Goal: Task Accomplishment & Management: Manage account settings

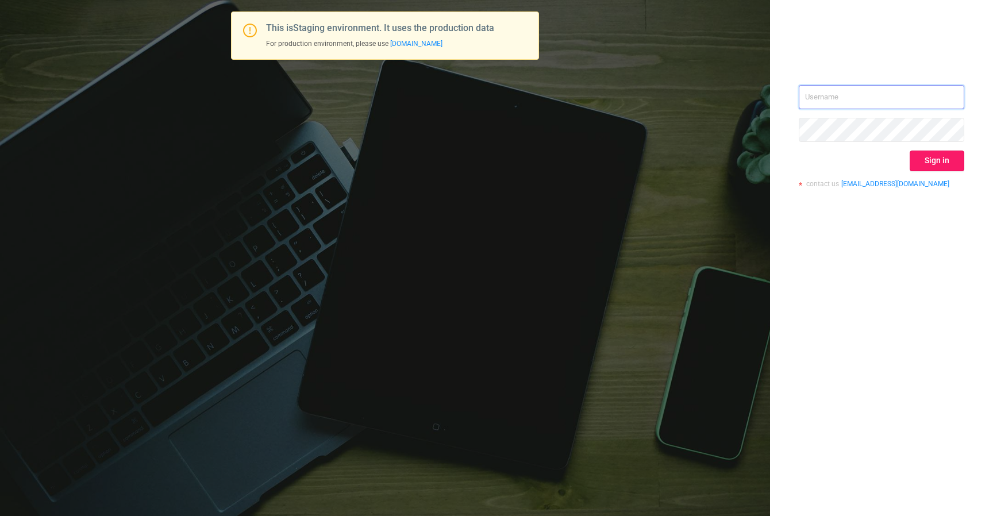
type input "[EMAIL_ADDRESS][DOMAIN_NAME]"
click at [929, 160] on button "Sign in" at bounding box center [937, 161] width 55 height 21
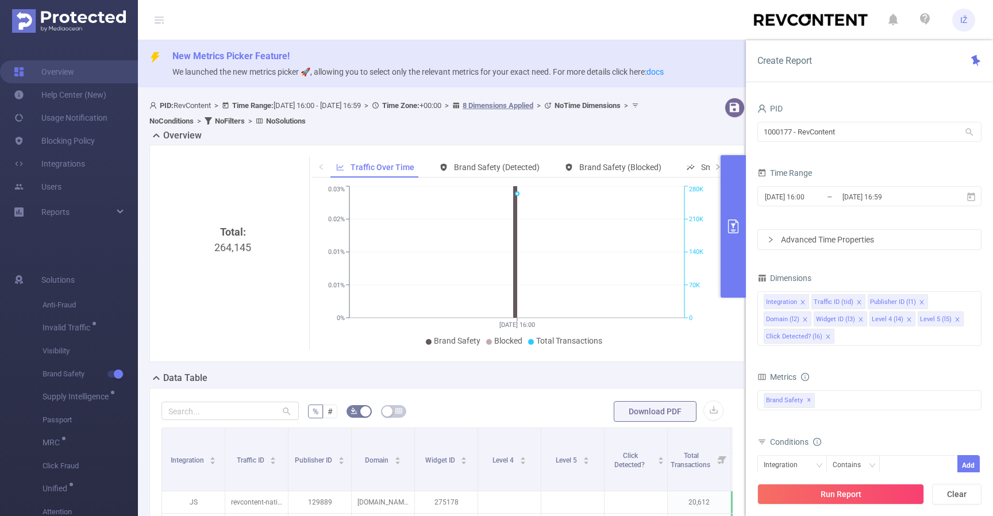
click at [964, 20] on span "IŽ" at bounding box center [963, 20] width 7 height 23
click at [917, 84] on link "Logout" at bounding box center [912, 92] width 126 height 16
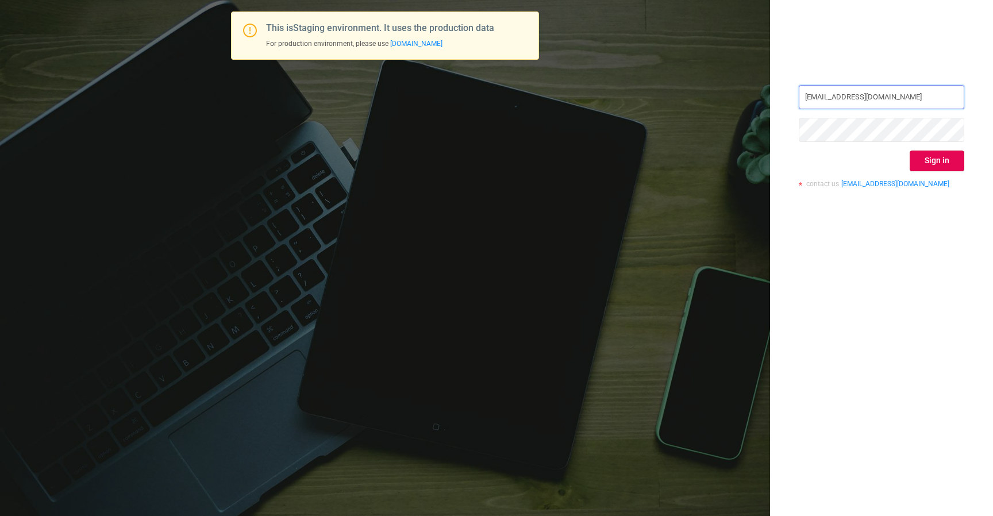
click at [852, 95] on input "[EMAIL_ADDRESS][DOMAIN_NAME]" at bounding box center [882, 97] width 166 height 24
paste input "test@yuvandrev"
type input "[EMAIL_ADDRESS][DOMAIN_NAME]"
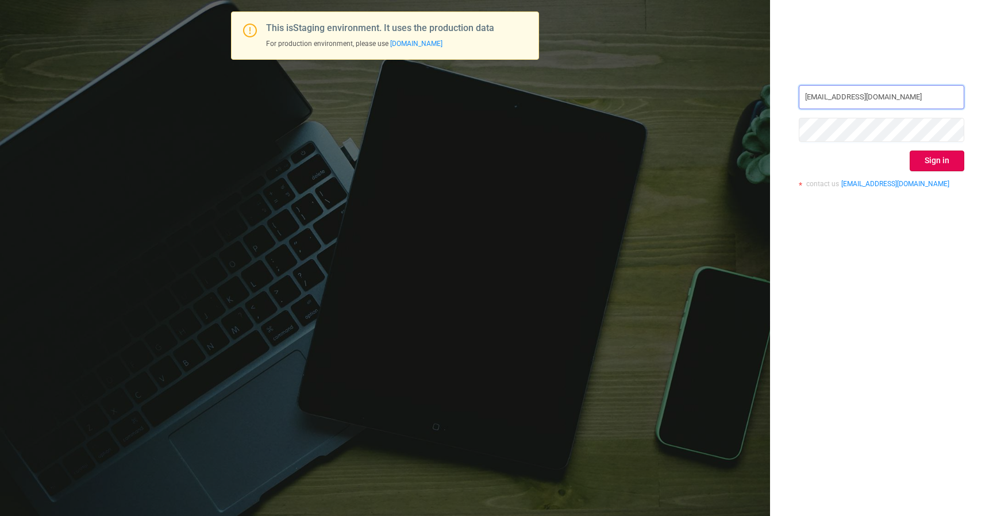
click at [932, 86] on input "[EMAIL_ADDRESS][DOMAIN_NAME]" at bounding box center [882, 97] width 166 height 24
click at [938, 160] on button "Sign in" at bounding box center [937, 161] width 55 height 21
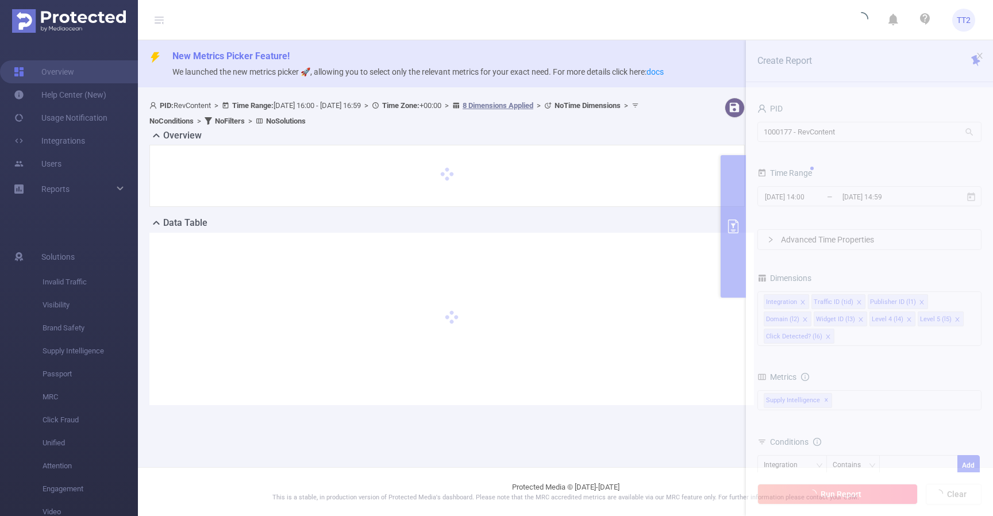
type input "[DATE] 16:00"
type input "[DATE] 16:59"
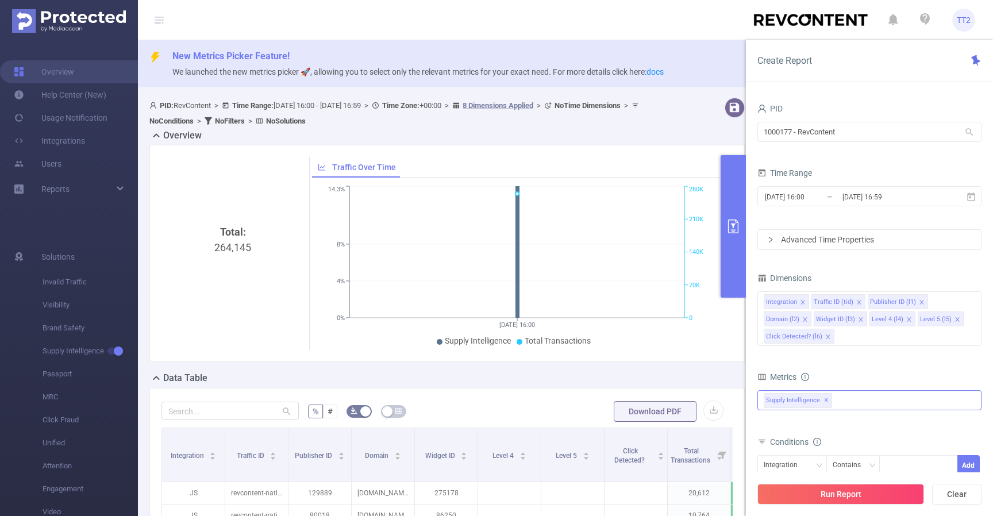
click at [924, 395] on div "Supply Intelligence ✕" at bounding box center [870, 400] width 224 height 20
click at [903, 432] on div "Metrics All Categories *Adult & Explicit Sexual Content *Arms *Crime *Death Inj…" at bounding box center [870, 401] width 224 height 64
click at [842, 131] on input "1000177 - RevContent" at bounding box center [870, 132] width 224 height 20
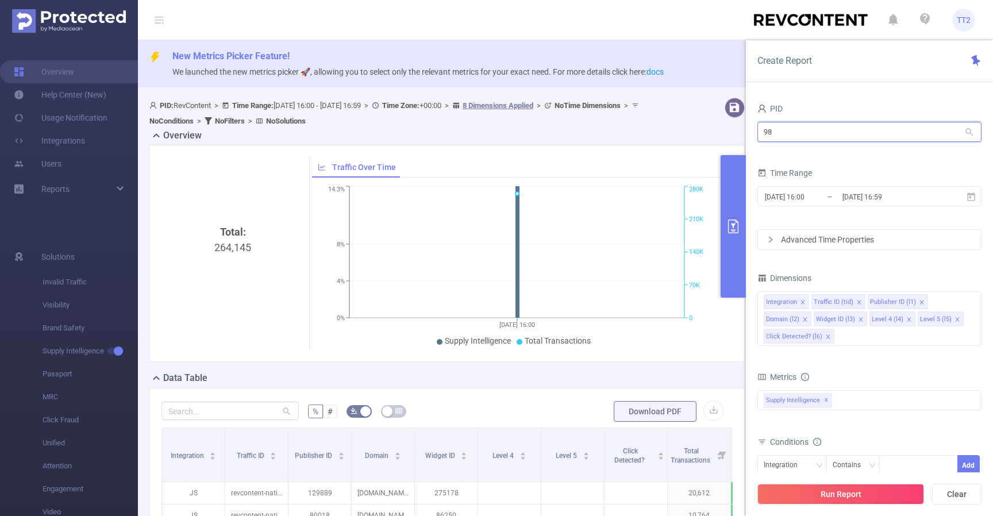
type input "9"
click at [833, 172] on li "1000099 - Internel Test (old YuvalP )" at bounding box center [870, 174] width 224 height 18
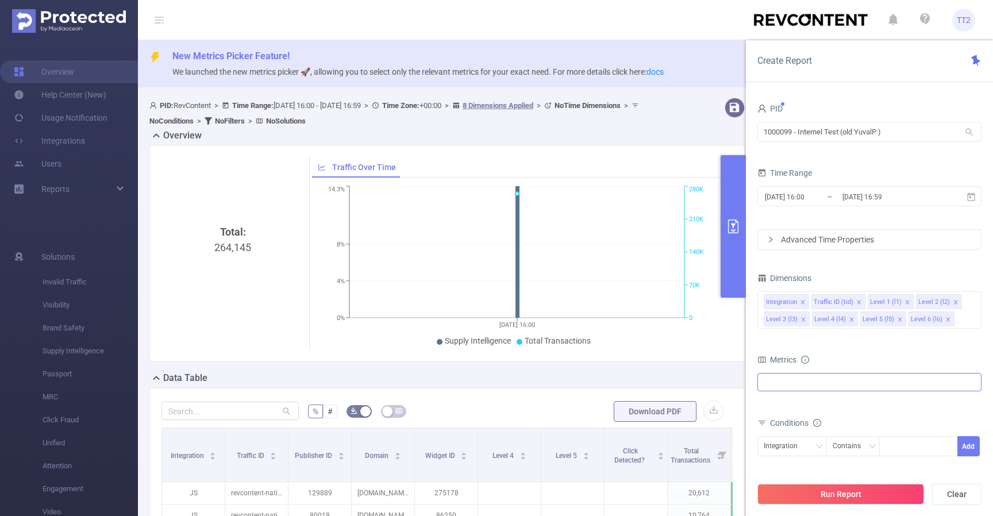
click at [847, 380] on div "Invalid Traffic Supply Intelligence MRC Unified" at bounding box center [870, 382] width 224 height 18
click at [865, 132] on input "1000099 - Internel Test (old YuvalP )" at bounding box center [870, 132] width 224 height 20
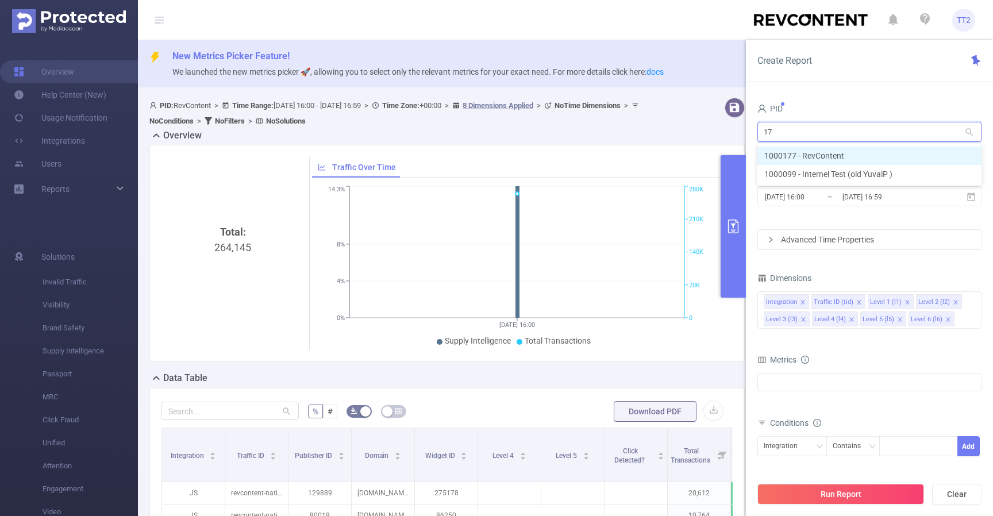
type input "177"
click at [878, 151] on li "1000177 - RevContent" at bounding box center [870, 156] width 224 height 18
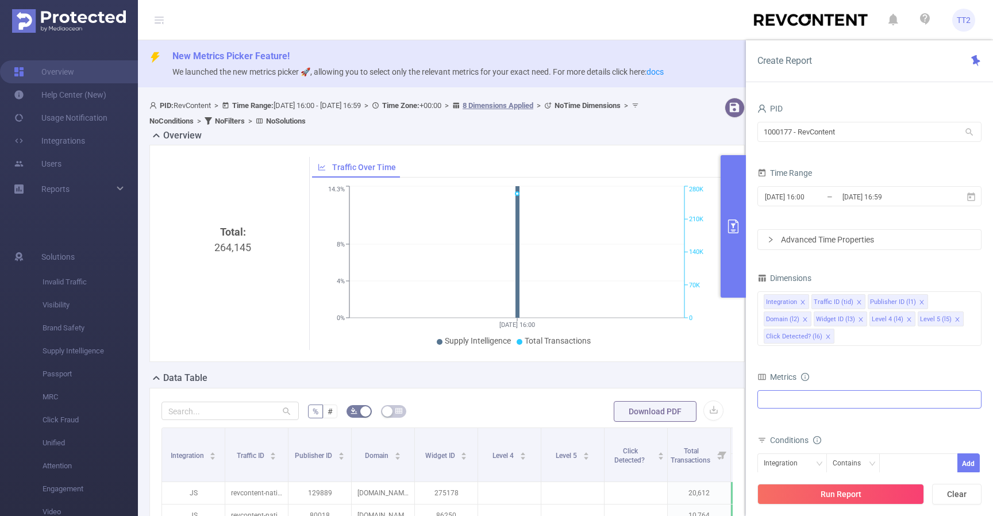
click at [818, 403] on div "Anti-Fraud Brand Safety" at bounding box center [870, 399] width 224 height 18
click at [885, 271] on div "Dimensions" at bounding box center [870, 279] width 224 height 19
click at [883, 272] on div "Dimensions" at bounding box center [870, 279] width 224 height 19
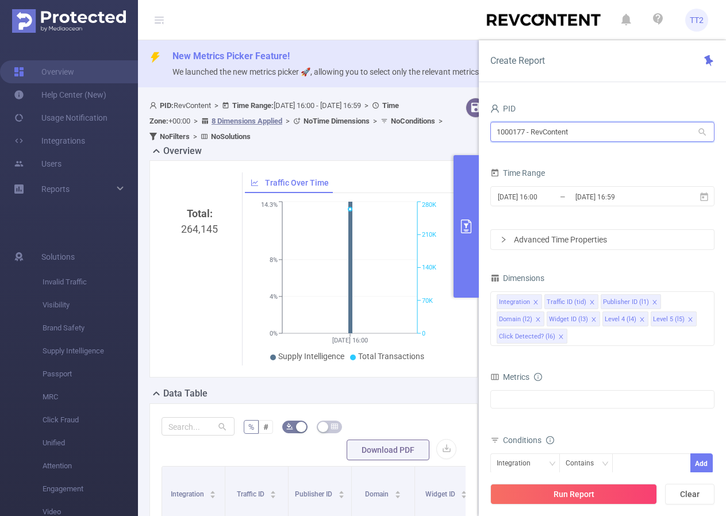
click at [585, 133] on input "1000177 - RevContent" at bounding box center [602, 132] width 224 height 20
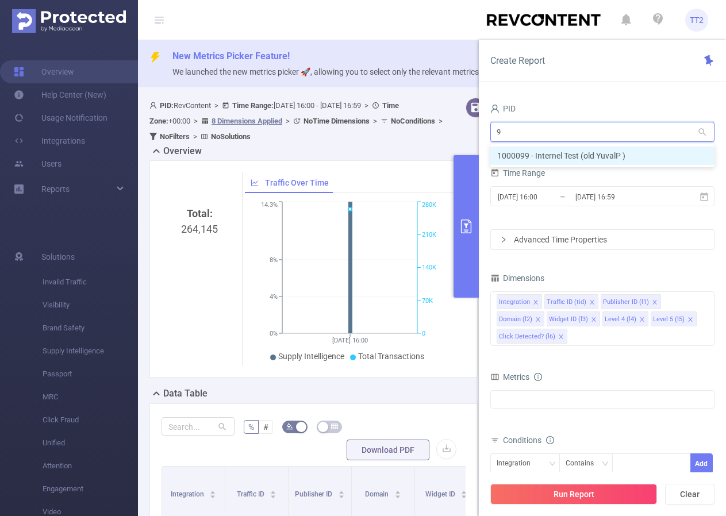
type input "99"
click at [595, 156] on li "1000099 - Internel Test (old YuvalP )" at bounding box center [602, 156] width 224 height 18
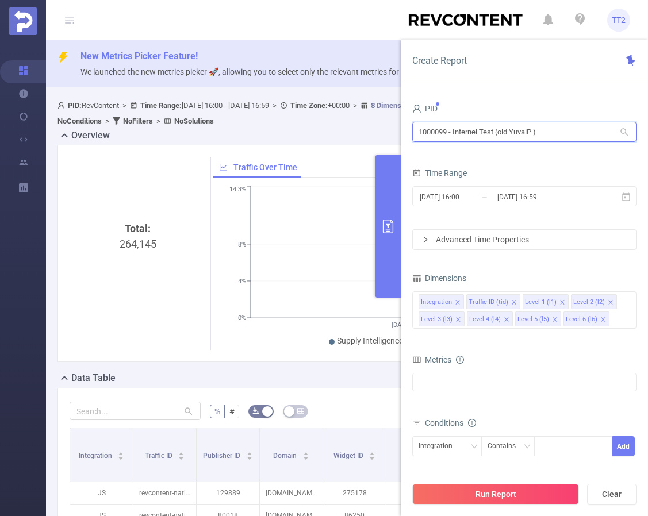
click at [539, 139] on input "1000099 - Internel Test (old YuvalP )" at bounding box center [524, 132] width 224 height 20
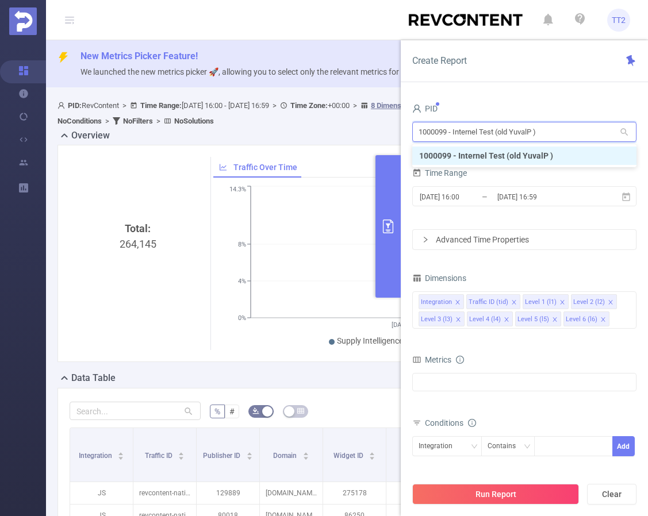
click at [539, 139] on input "1000099 - Internel Test (old YuvalP )" at bounding box center [524, 132] width 224 height 20
type input "="
click at [509, 151] on li "1000177 - RevContent" at bounding box center [524, 156] width 224 height 18
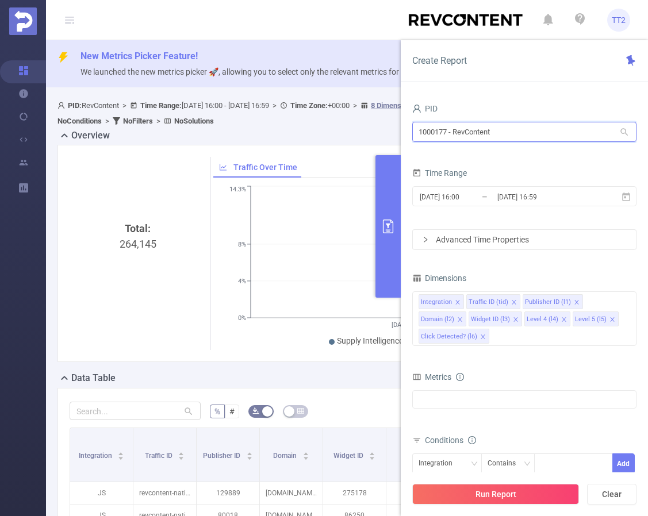
click at [520, 137] on input "1000177 - RevContent" at bounding box center [524, 132] width 224 height 20
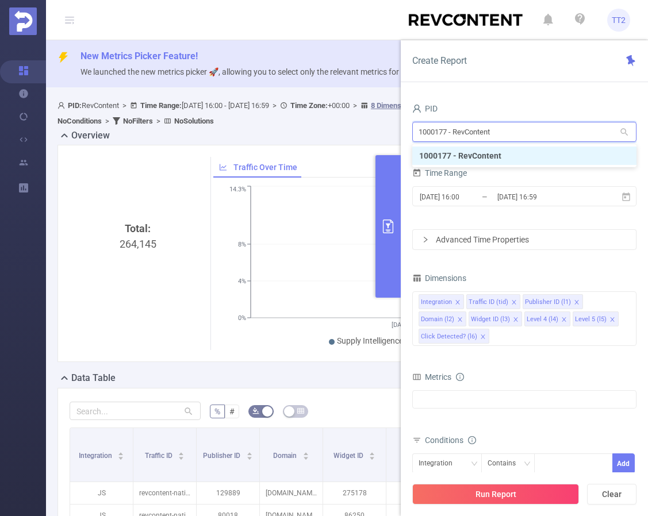
click at [520, 137] on input "1000177 - RevContent" at bounding box center [524, 132] width 224 height 20
type input "99"
click at [524, 153] on li "1000099 - Internel Test (old YuvalP )" at bounding box center [524, 156] width 224 height 18
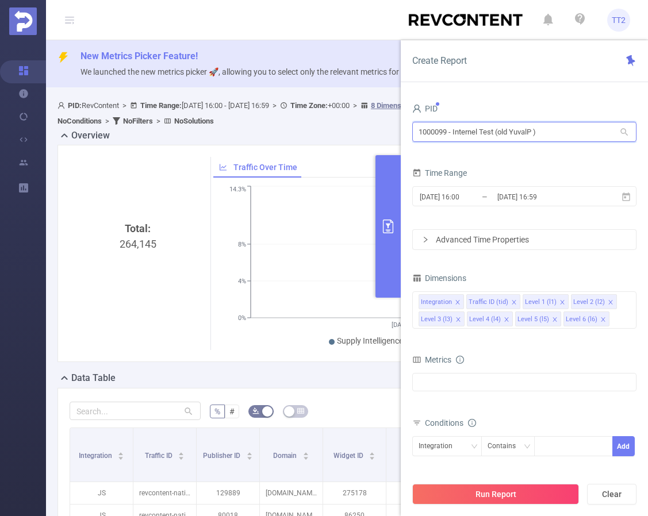
click at [537, 134] on input "1000099 - Internel Test (old YuvalP )" at bounding box center [524, 132] width 224 height 20
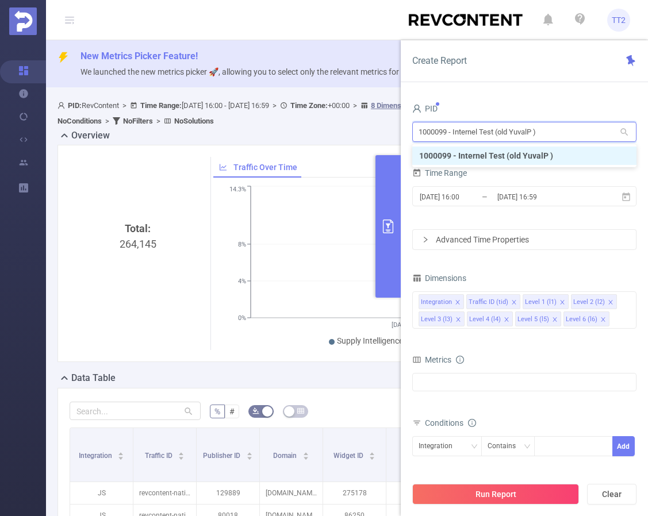
click at [537, 134] on input "1000099 - Internel Test (old YuvalP )" at bounding box center [524, 132] width 224 height 20
type input "177"
click at [495, 161] on li "1000177 - RevContent" at bounding box center [524, 156] width 224 height 18
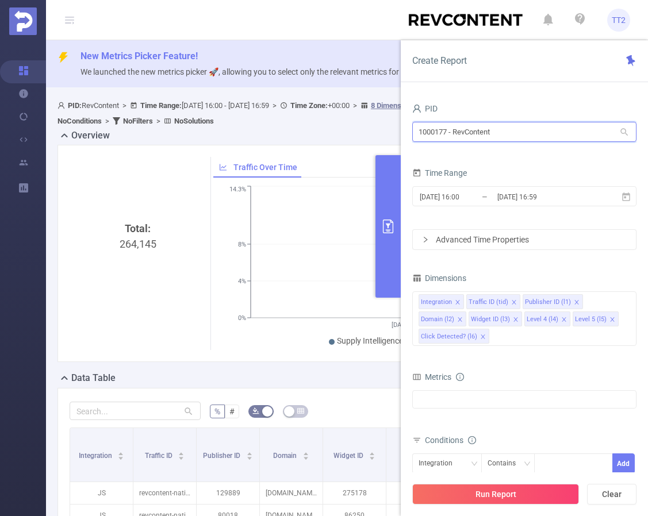
click at [523, 139] on input "1000177 - RevContent" at bounding box center [524, 132] width 224 height 20
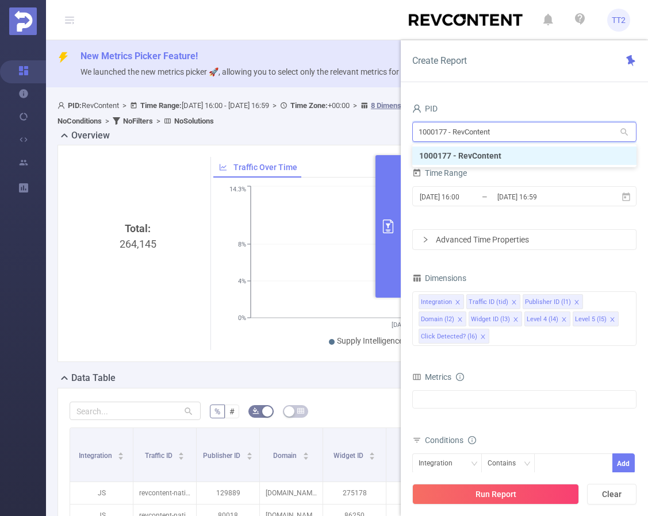
click at [523, 139] on input "1000177 - RevContent" at bounding box center [524, 132] width 224 height 20
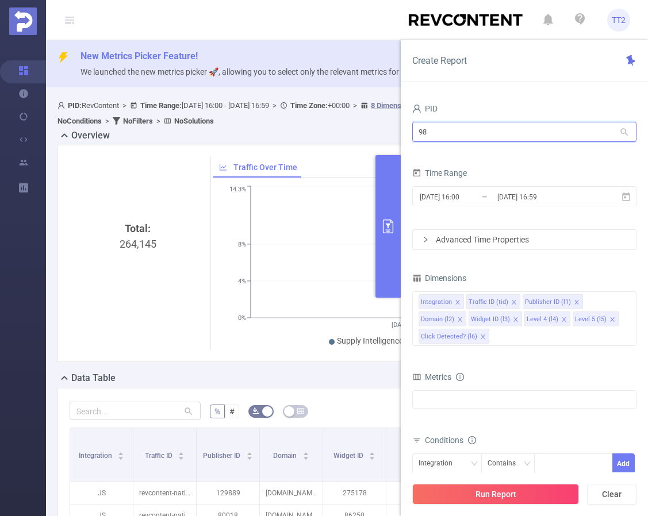
click at [481, 132] on input "98" at bounding box center [524, 132] width 224 height 20
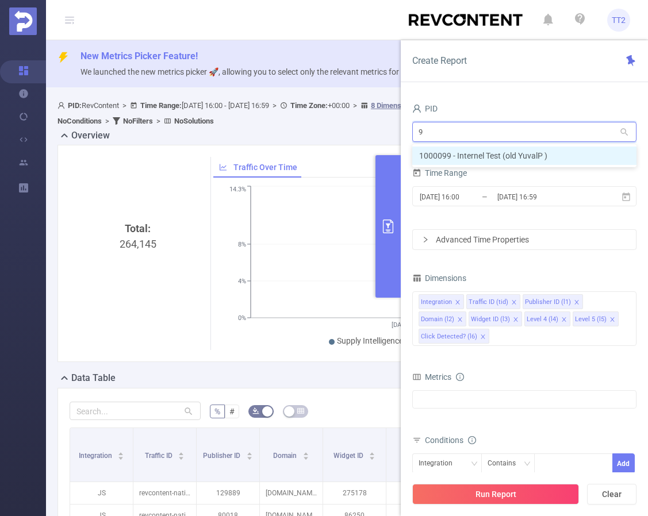
type input "99"
click at [498, 154] on li "1000099 - Internel Test (old YuvalP )" at bounding box center [524, 156] width 224 height 18
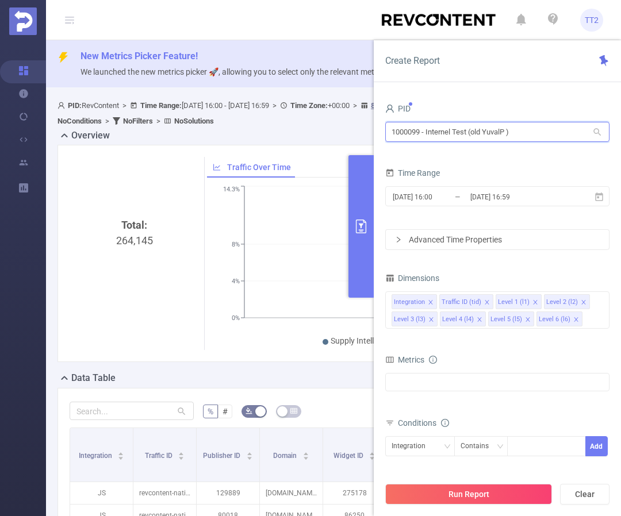
click at [490, 128] on input "1000099 - Internel Test (old YuvalP )" at bounding box center [497, 132] width 224 height 20
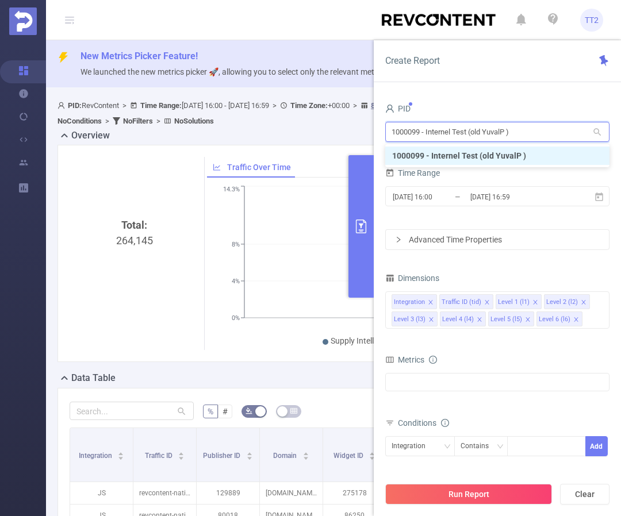
click at [490, 128] on input "1000099 - Internel Test (old YuvalP )" at bounding box center [497, 132] width 224 height 20
type input "177"
